Goal: Information Seeking & Learning: Learn about a topic

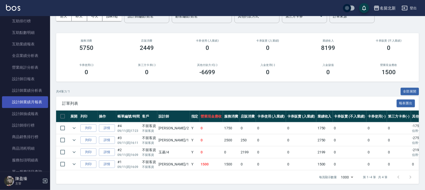
scroll to position [264, 0]
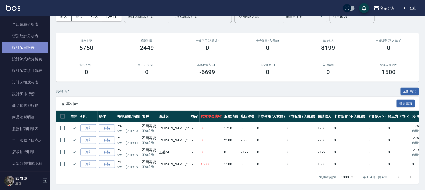
click at [25, 50] on link "設計師日報表" at bounding box center [25, 48] width 46 height 12
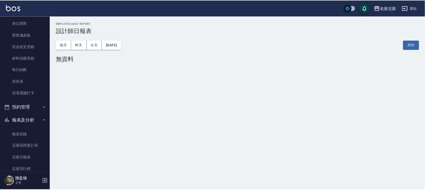
scroll to position [18, 0]
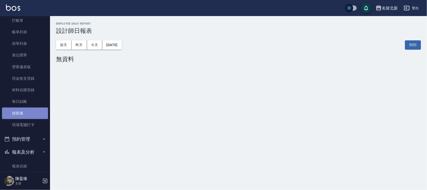
click at [35, 110] on link "排班表" at bounding box center [25, 113] width 46 height 12
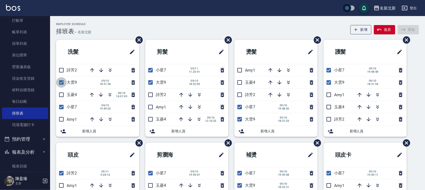
click at [63, 82] on input "checkbox" at bounding box center [61, 82] width 11 height 11
checkbox input "false"
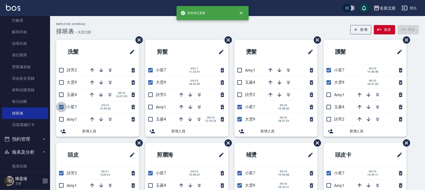
click at [59, 109] on input "checkbox" at bounding box center [61, 107] width 11 height 11
checkbox input "false"
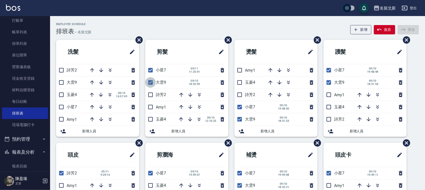
click at [152, 83] on input "checkbox" at bounding box center [150, 82] width 11 height 11
checkbox input "false"
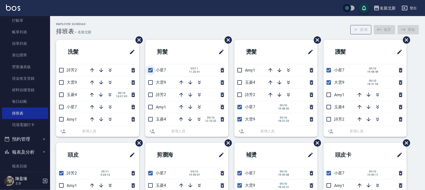
click at [151, 71] on input "checkbox" at bounding box center [150, 70] width 11 height 11
checkbox input "false"
drag, startPoint x: 239, startPoint y: 106, endPoint x: 245, endPoint y: 125, distance: 20.0
click at [239, 107] on input "checkbox" at bounding box center [239, 107] width 11 height 11
checkbox input "false"
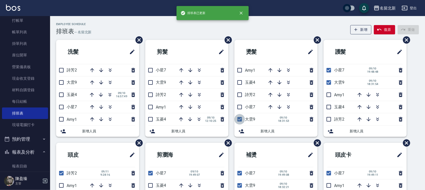
click at [241, 122] on input "checkbox" at bounding box center [239, 119] width 11 height 11
checkbox input "false"
click at [329, 69] on input "checkbox" at bounding box center [328, 70] width 11 height 11
checkbox input "false"
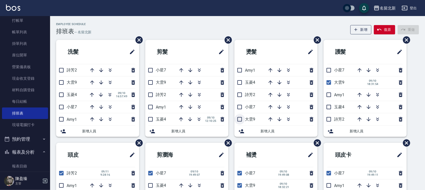
click at [237, 120] on input "checkbox" at bounding box center [239, 119] width 11 height 11
checkbox input "true"
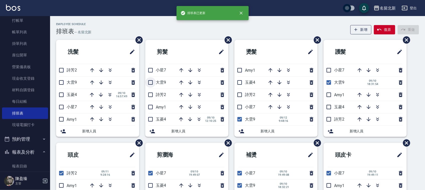
click at [150, 83] on input "checkbox" at bounding box center [150, 82] width 11 height 11
checkbox input "true"
click at [62, 83] on input "checkbox" at bounding box center [61, 82] width 11 height 11
checkbox input "true"
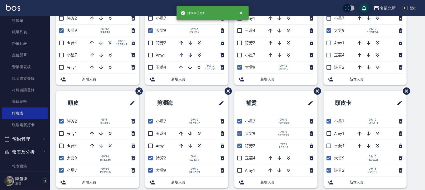
scroll to position [63, 0]
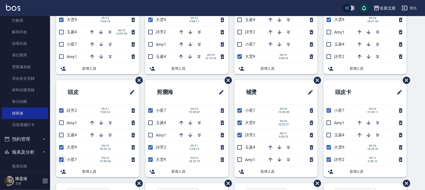
click at [61, 158] on input "checkbox" at bounding box center [61, 159] width 11 height 11
checkbox input "false"
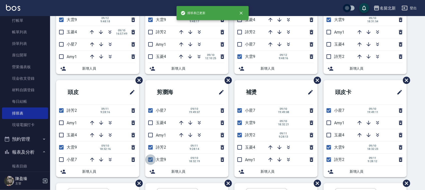
click at [147, 161] on input "checkbox" at bounding box center [150, 159] width 11 height 11
checkbox input "false"
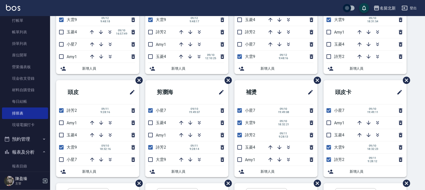
scroll to position [0, 0]
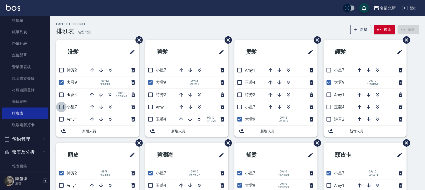
click at [63, 108] on input "checkbox" at bounding box center [61, 107] width 11 height 11
checkbox input "true"
drag, startPoint x: 63, startPoint y: 71, endPoint x: 66, endPoint y: 76, distance: 6.4
click at [63, 71] on input "checkbox" at bounding box center [61, 70] width 11 height 11
checkbox input "true"
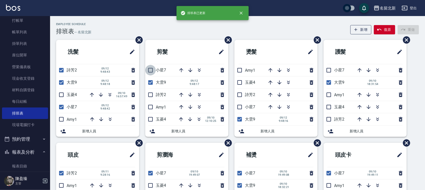
click at [152, 71] on input "checkbox" at bounding box center [150, 70] width 11 height 11
checkbox input "true"
click at [148, 96] on input "checkbox" at bounding box center [150, 94] width 11 height 11
checkbox input "true"
click at [239, 93] on input "checkbox" at bounding box center [239, 94] width 11 height 11
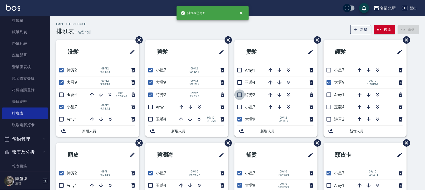
checkbox input "true"
click at [240, 109] on input "checkbox" at bounding box center [239, 107] width 11 height 11
checkbox input "true"
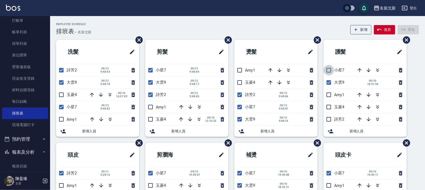
drag, startPoint x: 325, startPoint y: 69, endPoint x: 329, endPoint y: 83, distance: 14.3
click at [325, 70] on input "checkbox" at bounding box center [328, 70] width 11 height 11
checkbox input "true"
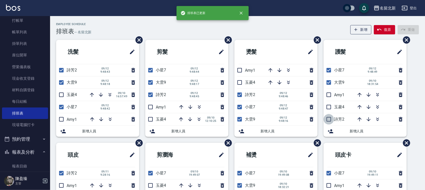
click at [328, 119] on input "checkbox" at bounding box center [328, 119] width 11 height 11
checkbox input "true"
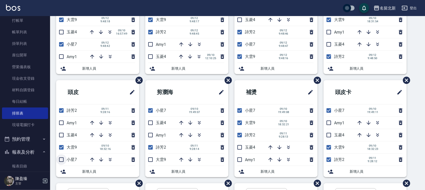
click at [59, 162] on input "checkbox" at bounding box center [61, 159] width 11 height 11
checkbox input "true"
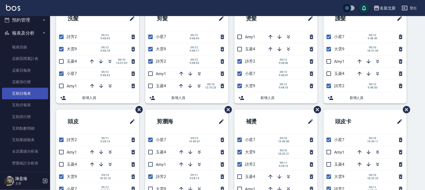
scroll to position [143, 0]
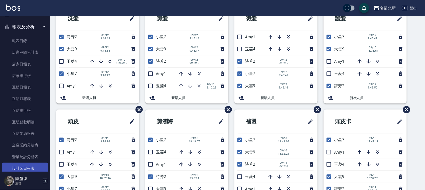
click at [32, 163] on link "設計師日報表" at bounding box center [25, 168] width 46 height 12
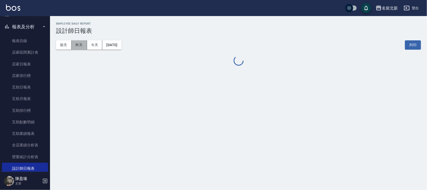
click at [80, 47] on button "昨天" at bounding box center [80, 44] width 16 height 9
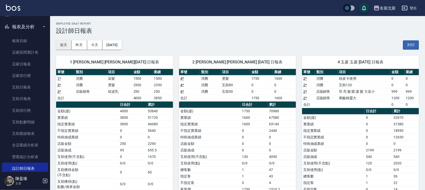
click at [61, 44] on button "前天" at bounding box center [64, 44] width 16 height 9
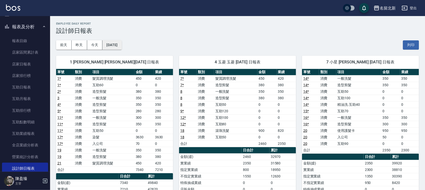
click at [121, 44] on button "[DATE]" at bounding box center [111, 44] width 19 height 9
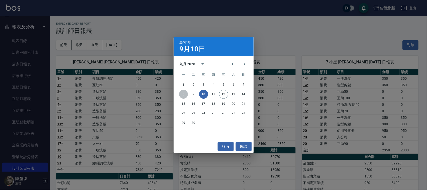
click at [183, 95] on button "8" at bounding box center [183, 94] width 9 height 9
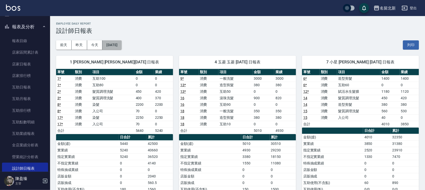
click at [121, 46] on button "[DATE]" at bounding box center [111, 44] width 19 height 9
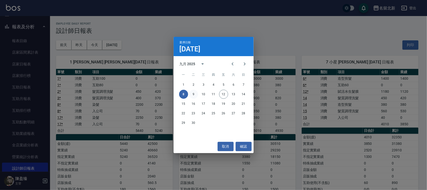
click at [195, 95] on button "9" at bounding box center [193, 94] width 9 height 9
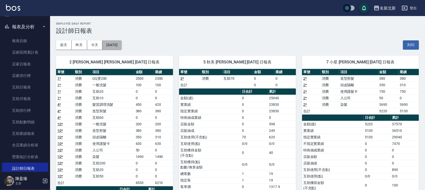
click at [121, 43] on button "[DATE]" at bounding box center [111, 44] width 19 height 9
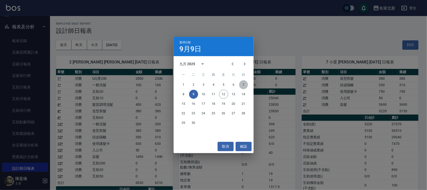
click at [245, 84] on button "7" at bounding box center [243, 84] width 9 height 9
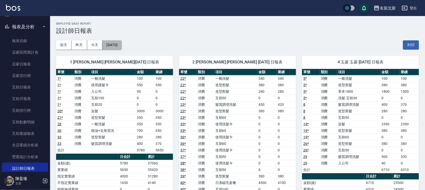
click at [121, 45] on button "[DATE]" at bounding box center [111, 44] width 19 height 9
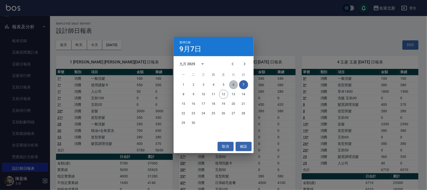
click at [235, 83] on button "6" at bounding box center [233, 84] width 9 height 9
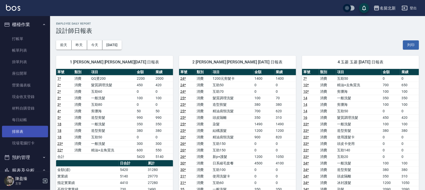
click at [16, 130] on link "排班表" at bounding box center [25, 132] width 46 height 12
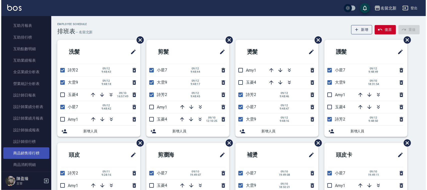
scroll to position [219, 0]
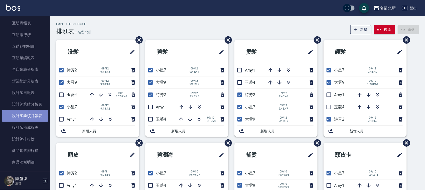
click at [38, 115] on link "設計師業績月報表" at bounding box center [25, 116] width 46 height 12
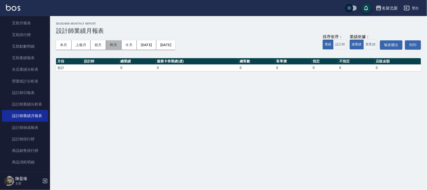
click at [112, 42] on button "昨天" at bounding box center [114, 44] width 16 height 9
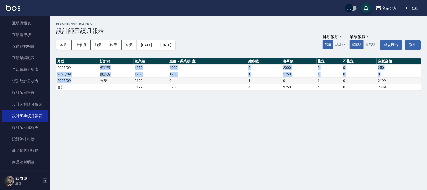
click at [95, 79] on tbody "2025/09 [PERSON_NAME]4250 4000 2 2000 2 0 250 2025/09 [PERSON_NAME]1750 1750 1 …" at bounding box center [238, 77] width 365 height 26
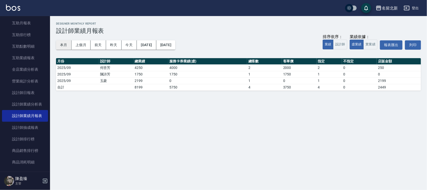
click at [56, 44] on div "名留北新 [DATE] - [DATE] 設計師業績月報表 列印時間： [DATE][PHONE_NUMBER]:17 Designer Monthly Re…" at bounding box center [238, 56] width 377 height 81
click at [370, 45] on button "實業績" at bounding box center [371, 45] width 14 height 10
click at [63, 46] on button "本月" at bounding box center [64, 44] width 16 height 9
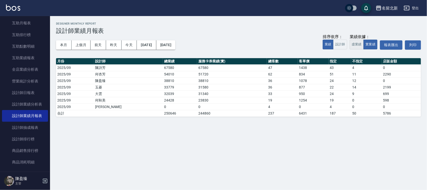
click at [352, 49] on button "虛業績" at bounding box center [357, 45] width 14 height 10
click at [373, 42] on button "實業績" at bounding box center [371, 45] width 14 height 10
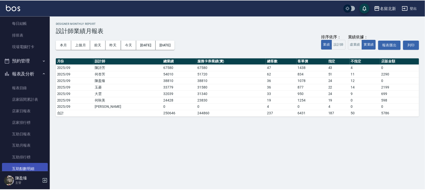
scroll to position [94, 0]
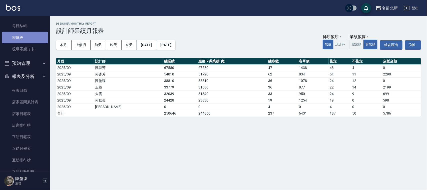
click at [26, 37] on link "排班表" at bounding box center [25, 38] width 46 height 12
